Goal: Find specific page/section: Find specific page/section

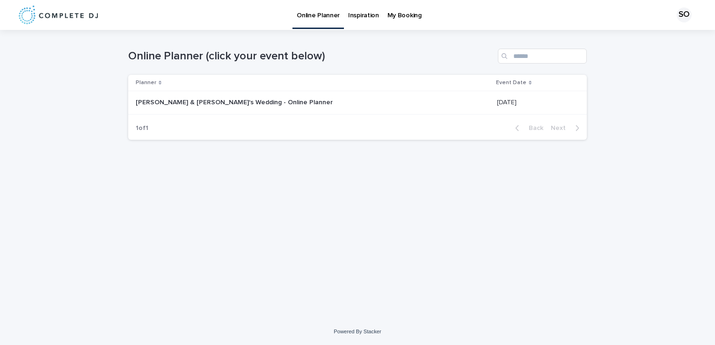
click at [296, 103] on p at bounding box center [253, 103] width 234 height 8
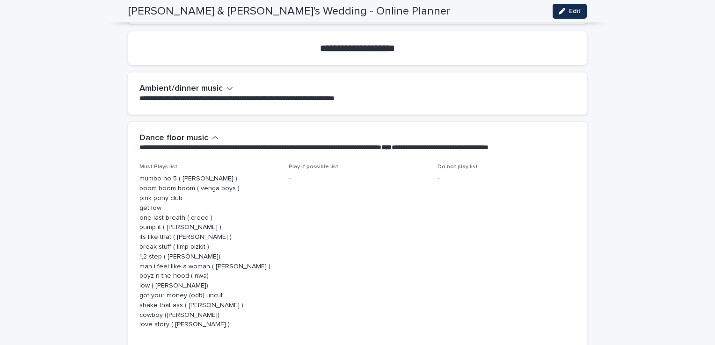
scroll to position [2489, 0]
